Goal: Information Seeking & Learning: Learn about a topic

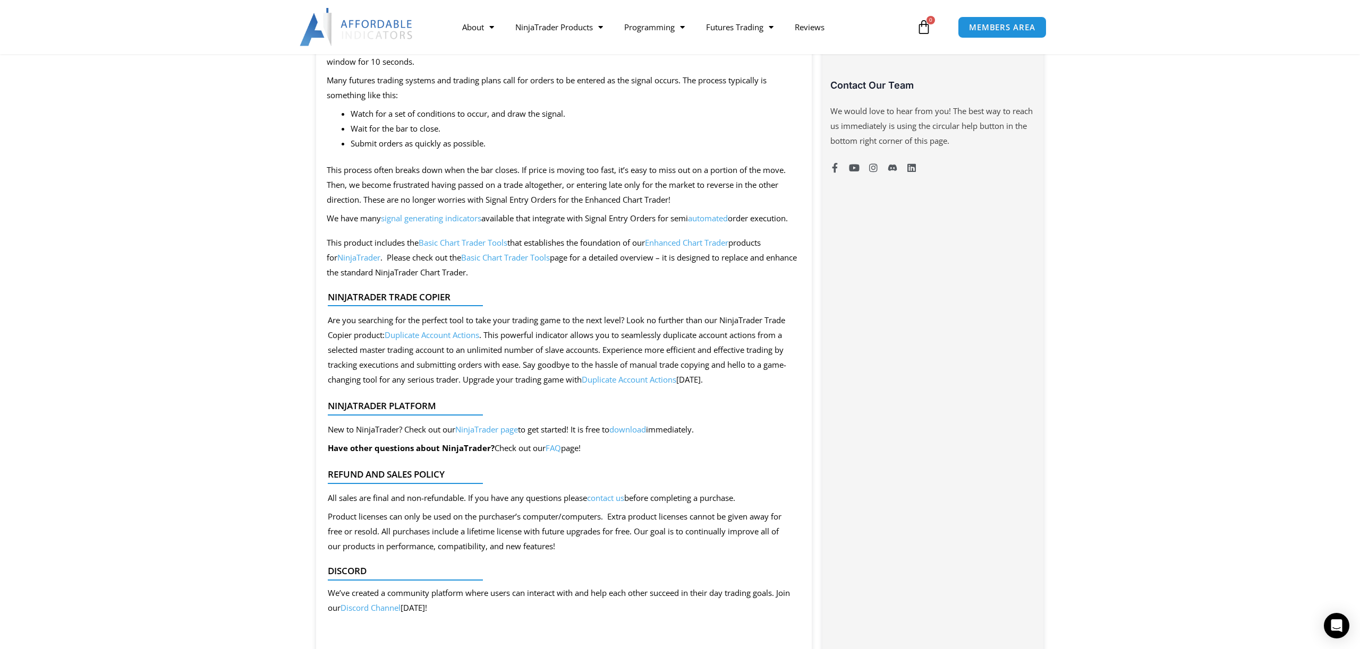
scroll to position [816, 0]
click at [511, 262] on link "Basic Chart Trader Tools" at bounding box center [505, 256] width 89 height 11
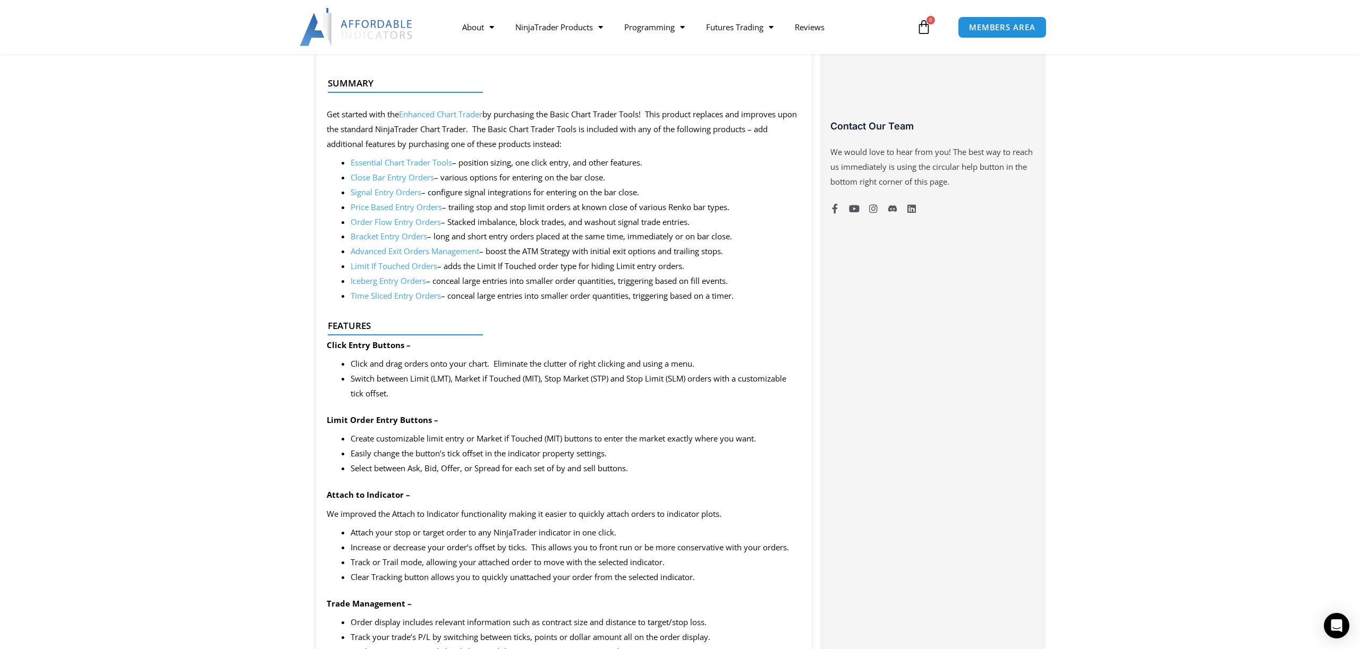
scroll to position [767, 0]
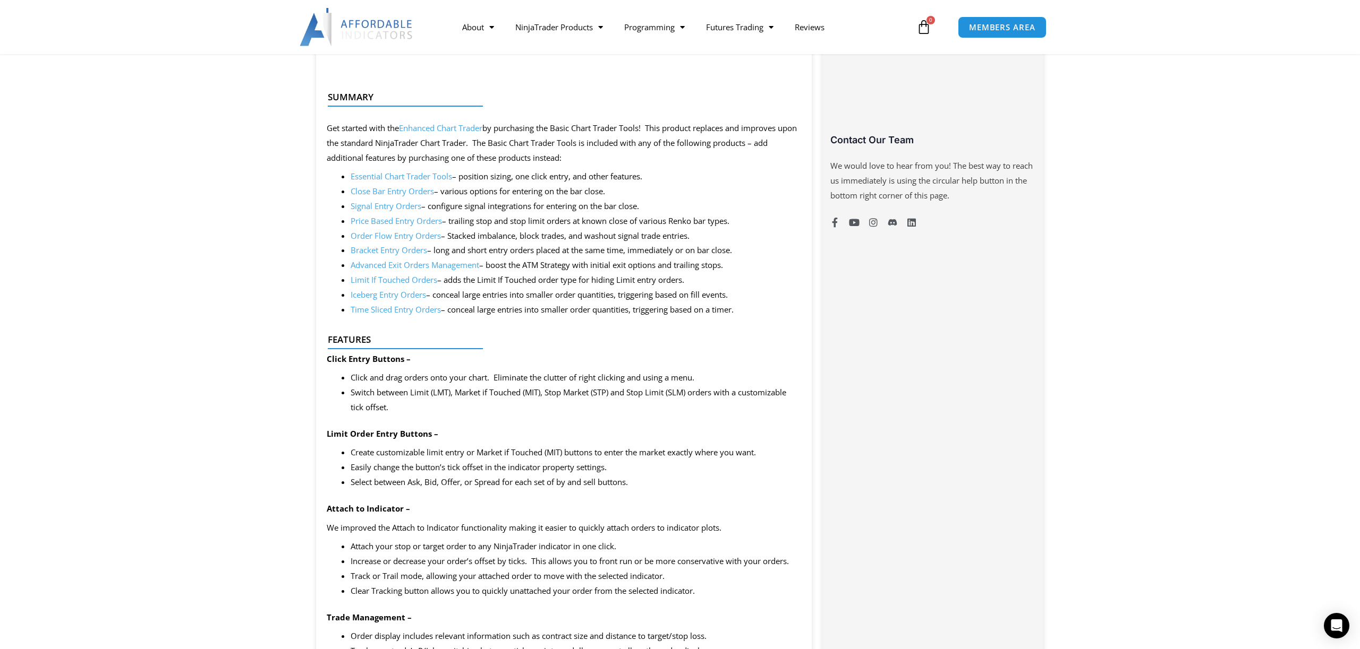
click at [403, 225] on link "Price Based Entry Orders" at bounding box center [396, 221] width 91 height 11
click at [383, 254] on link "Bracket Entry Orders" at bounding box center [389, 250] width 76 height 11
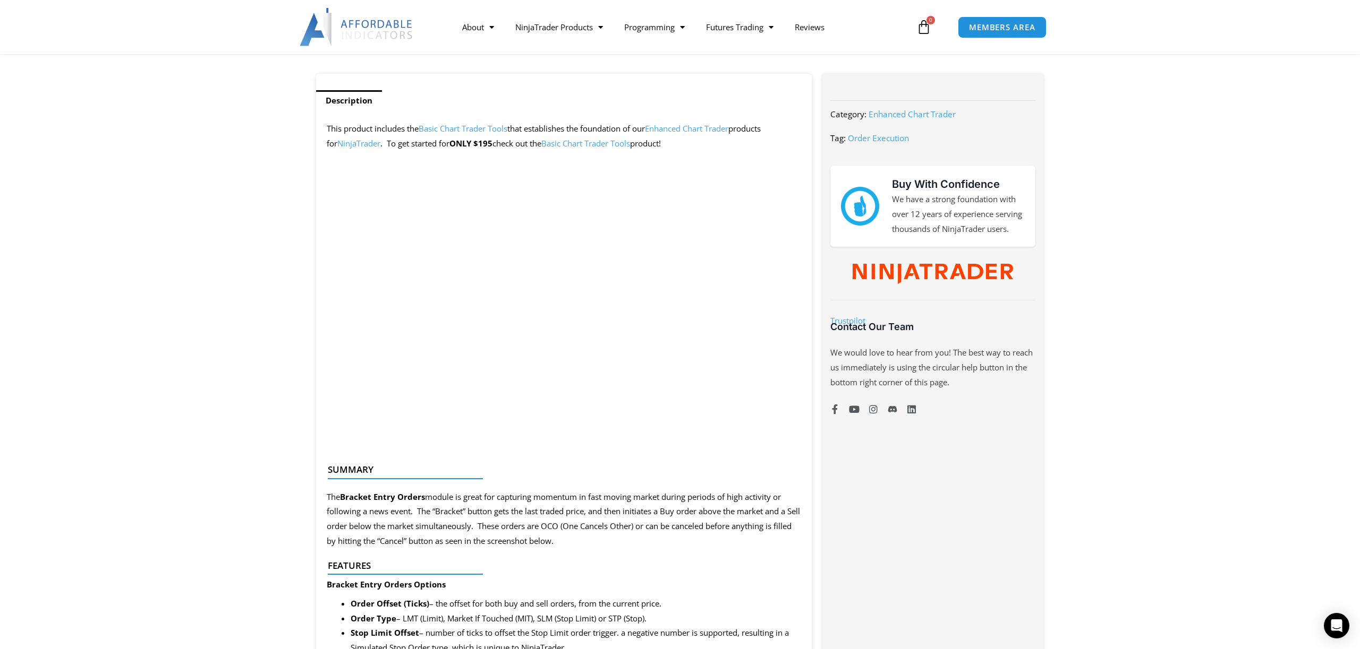
scroll to position [416, 0]
